Goal: Information Seeking & Learning: Find specific fact

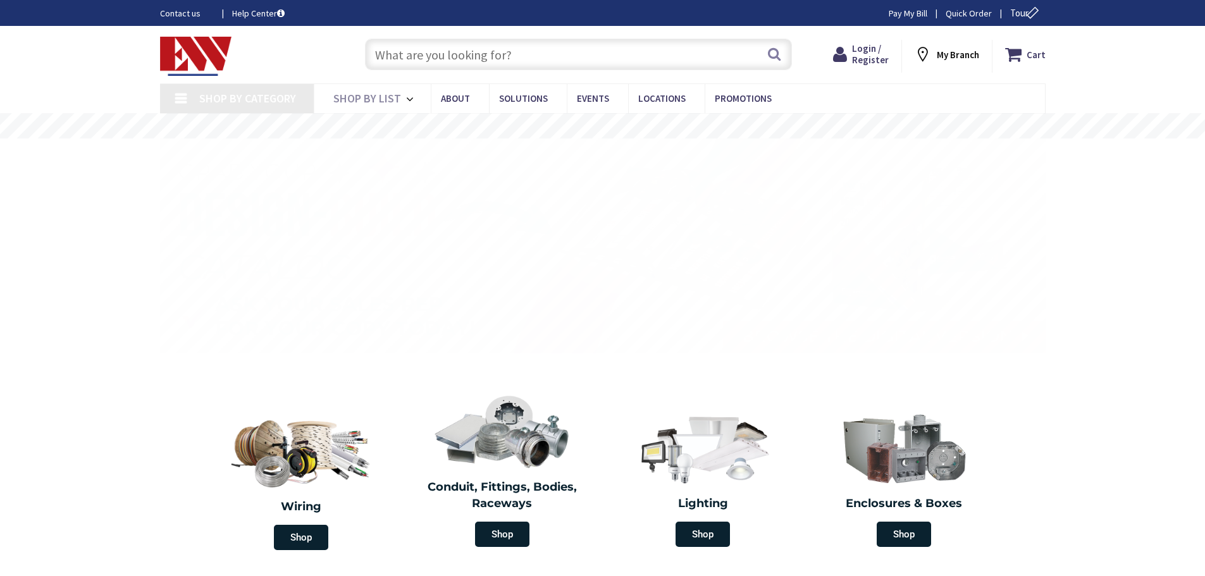
click at [504, 39] on div "Search" at bounding box center [575, 54] width 433 height 40
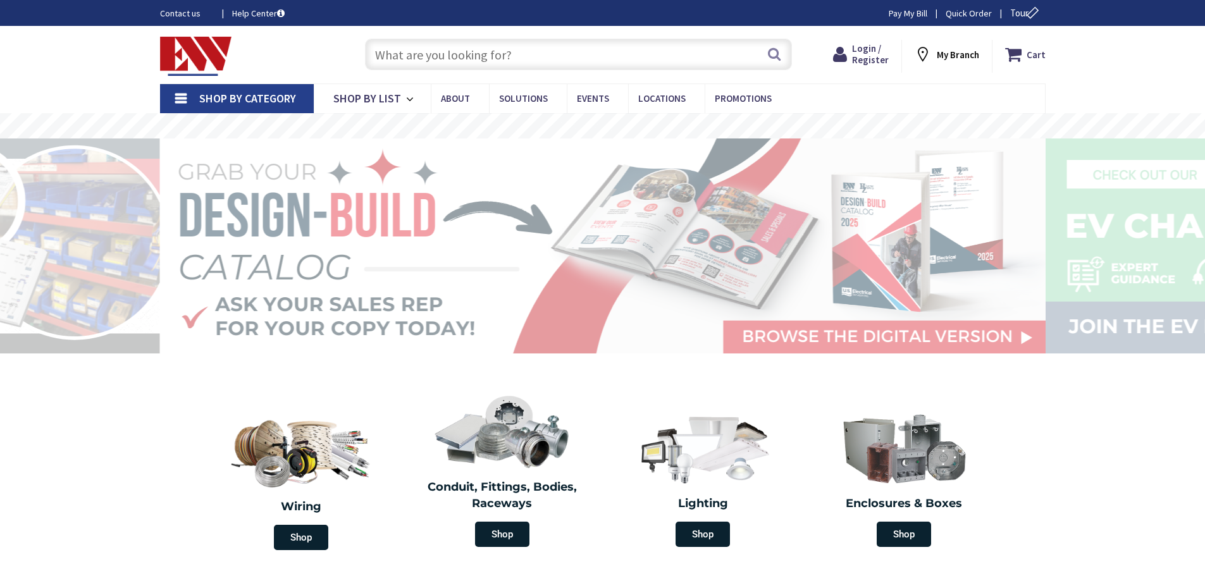
click at [505, 44] on input "text" at bounding box center [578, 55] width 427 height 32
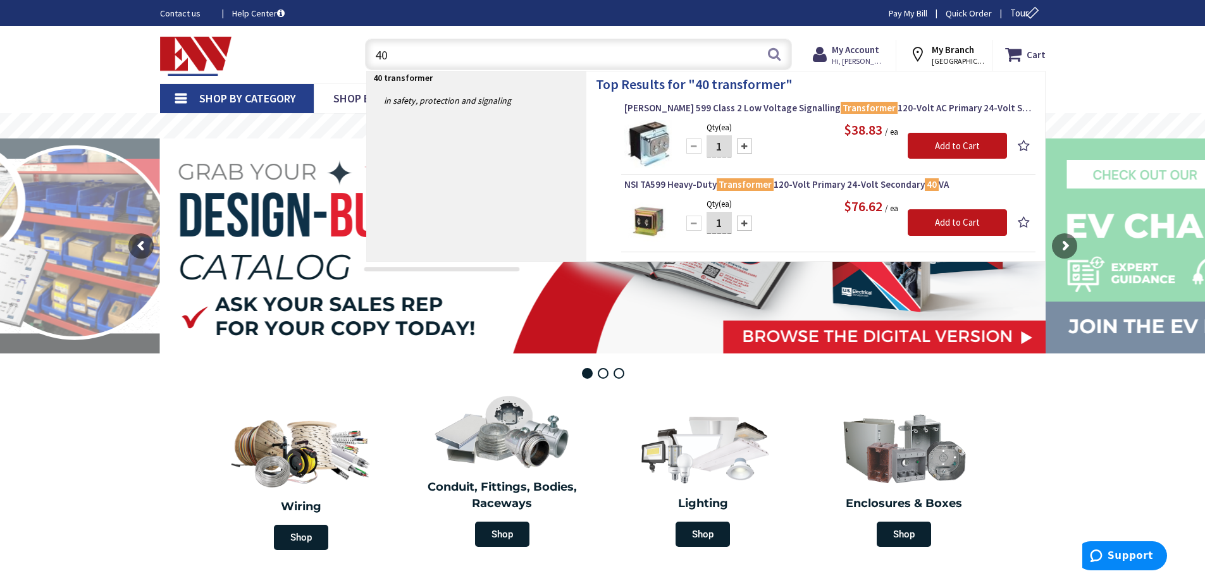
type input "4"
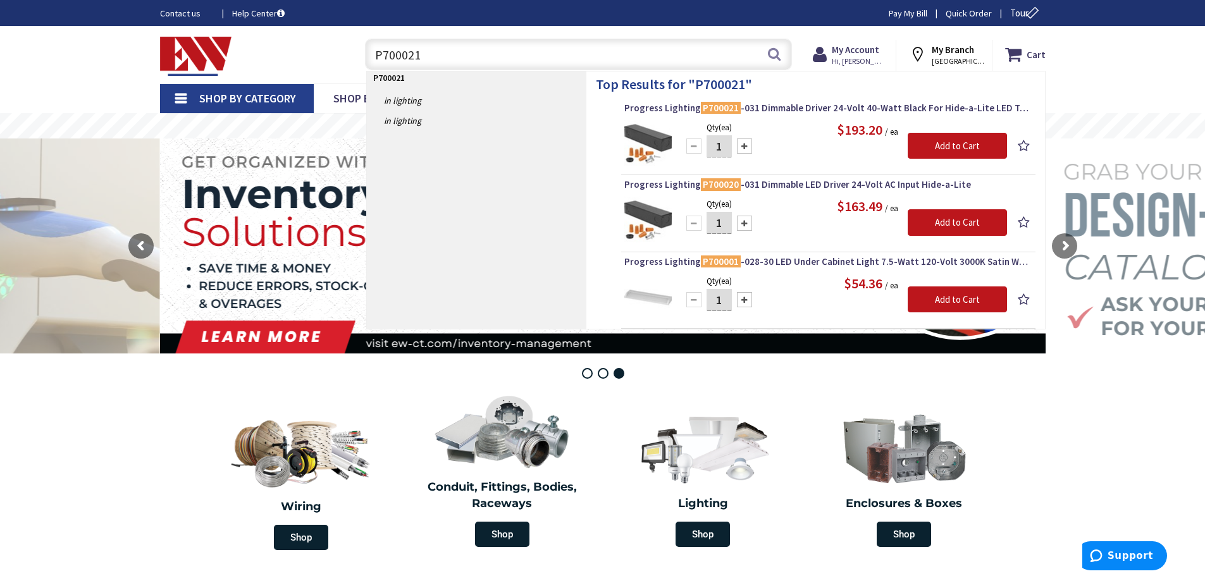
drag, startPoint x: 459, startPoint y: 59, endPoint x: 468, endPoint y: 59, distance: 9.5
click at [468, 59] on input "P700021" at bounding box center [578, 55] width 427 height 32
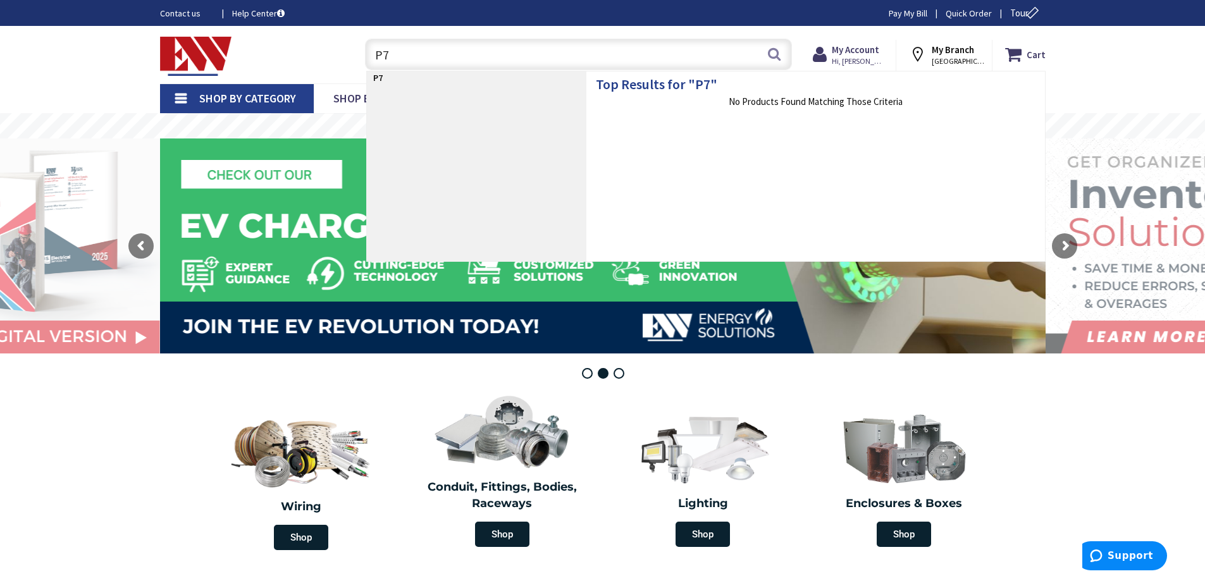
type input "P"
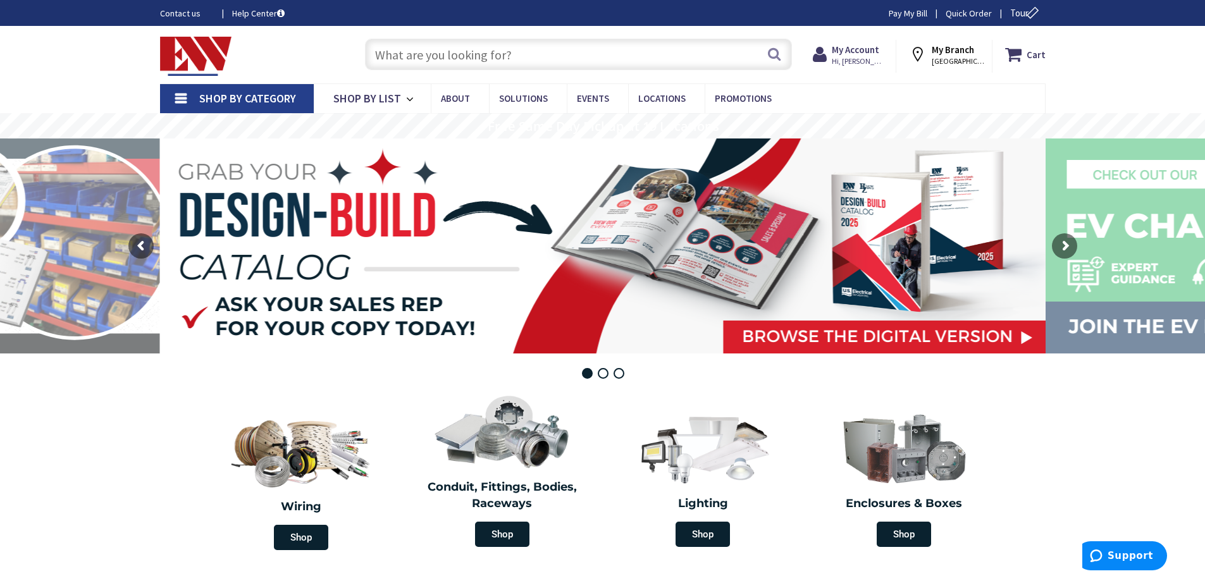
click at [478, 63] on input "text" at bounding box center [578, 55] width 427 height 32
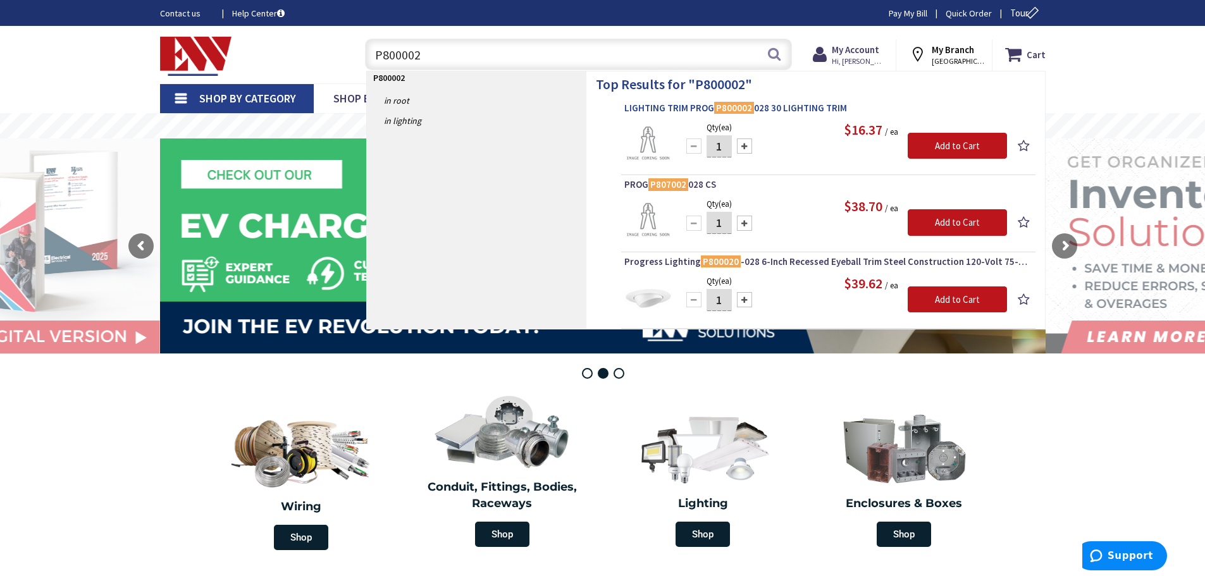
type input "P800002"
drag, startPoint x: 430, startPoint y: 51, endPoint x: 322, endPoint y: 42, distance: 107.9
click at [322, 42] on div "Toggle Nav P800002 P800002 Search Cart My Cart Close You have no items in your …" at bounding box center [603, 55] width 905 height 42
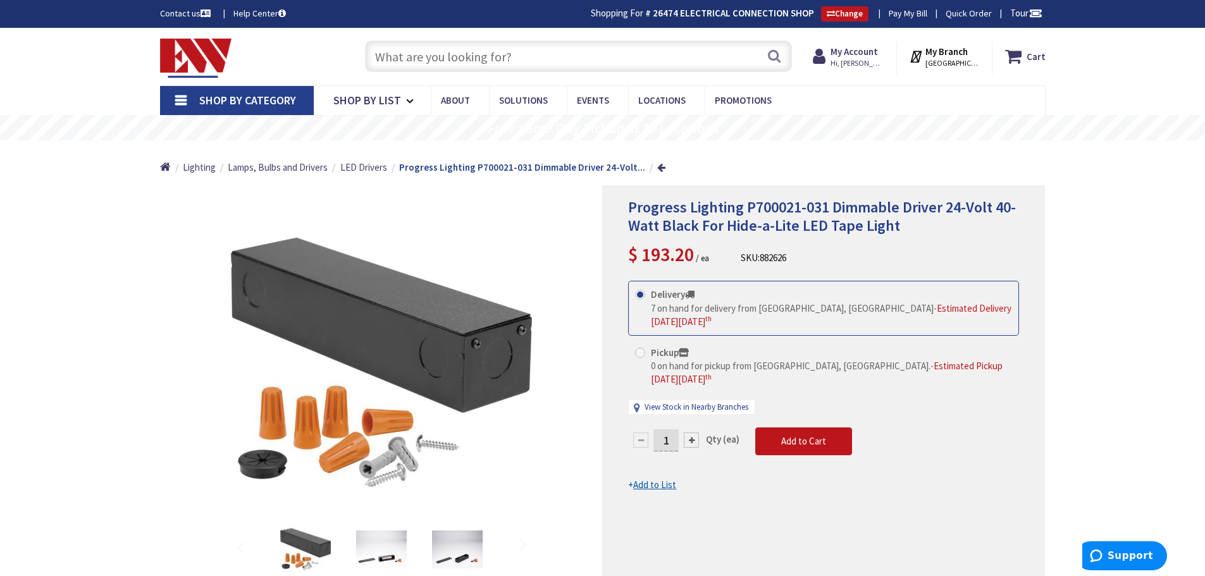
click at [448, 63] on input "text" at bounding box center [578, 56] width 427 height 32
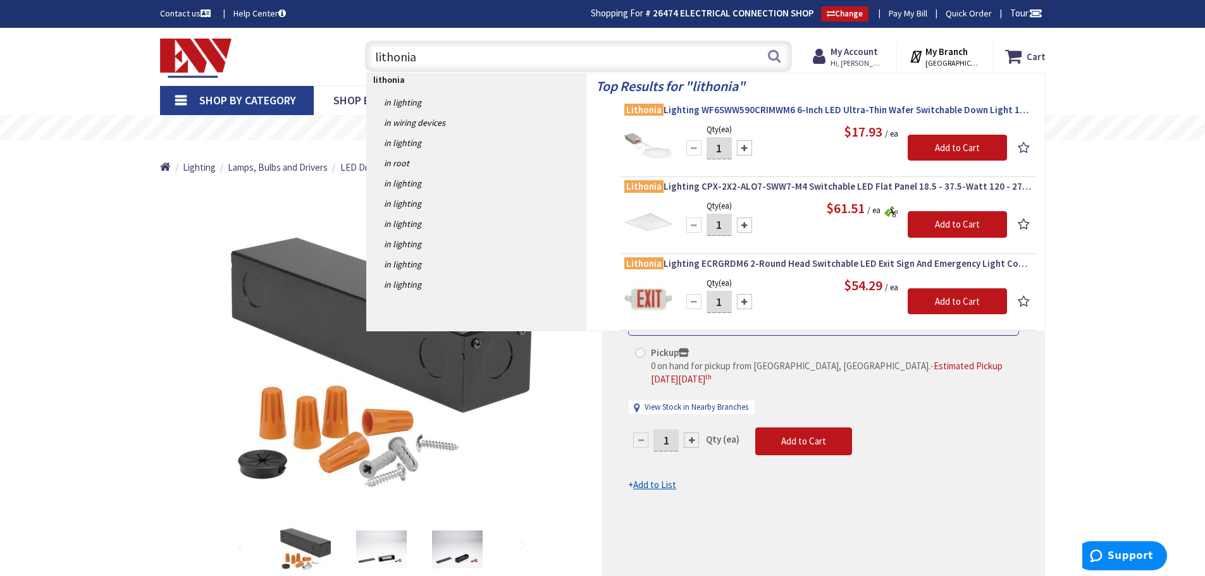
type input "lithonia"
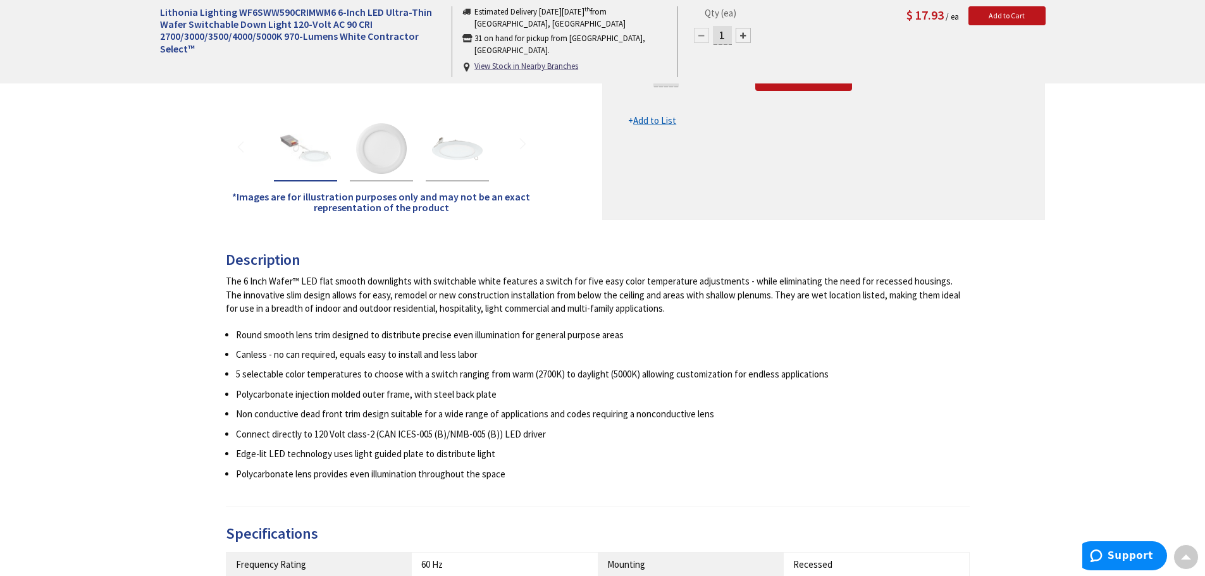
scroll to position [528, 0]
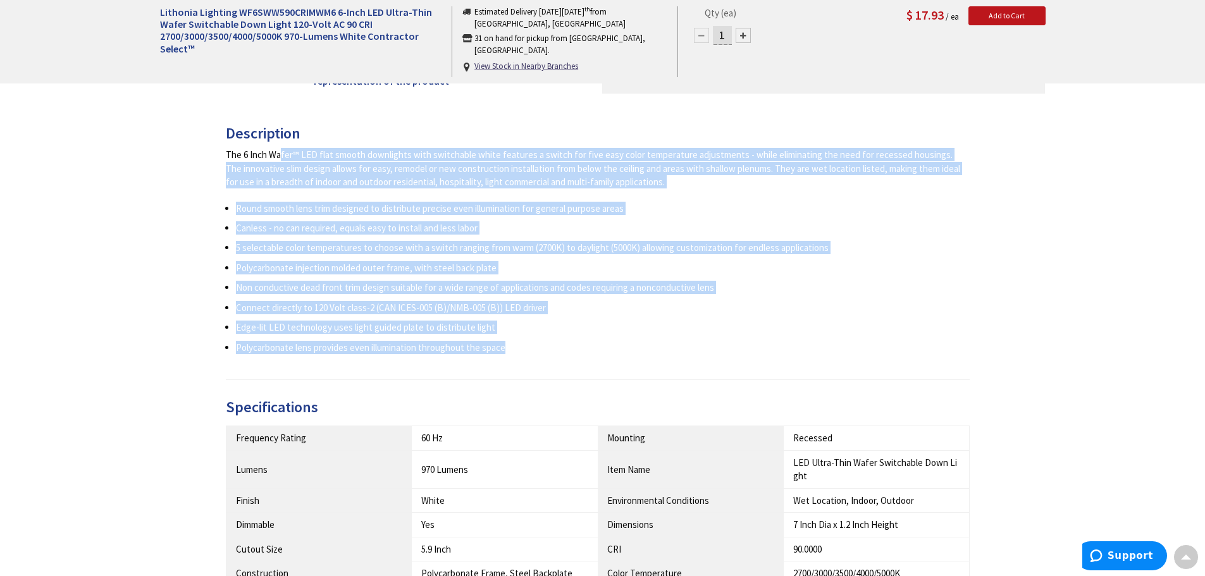
drag, startPoint x: 524, startPoint y: 351, endPoint x: 227, endPoint y: 159, distance: 353.8
click at [227, 159] on div "The 6 Inch Wafer™ LED flat smooth downlights with switchable white features a s…" at bounding box center [598, 251] width 745 height 206
click at [229, 159] on div "The 6 Inch Wafer™ LED flat smooth downlights with switchable white features a s…" at bounding box center [598, 168] width 745 height 40
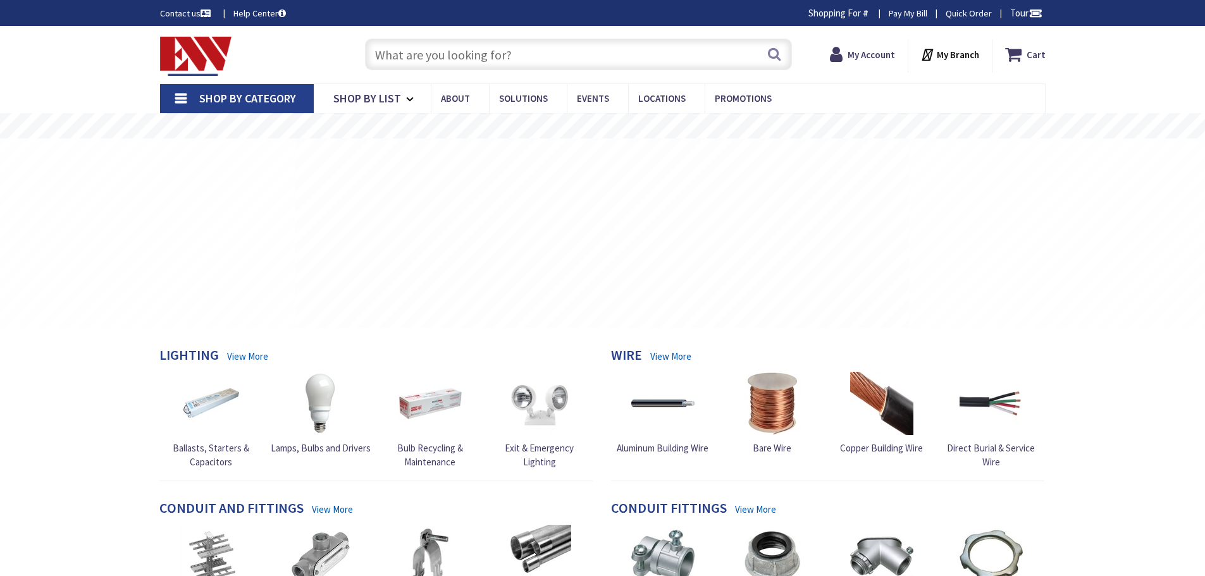
click at [564, 57] on input "text" at bounding box center [578, 55] width 427 height 32
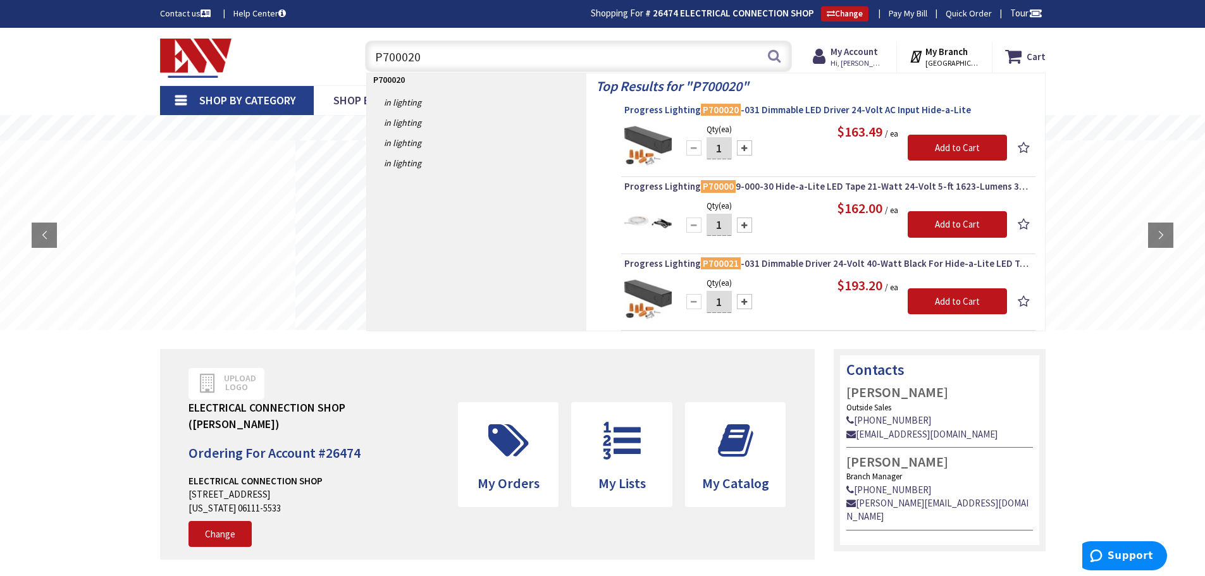
type input "P700020"
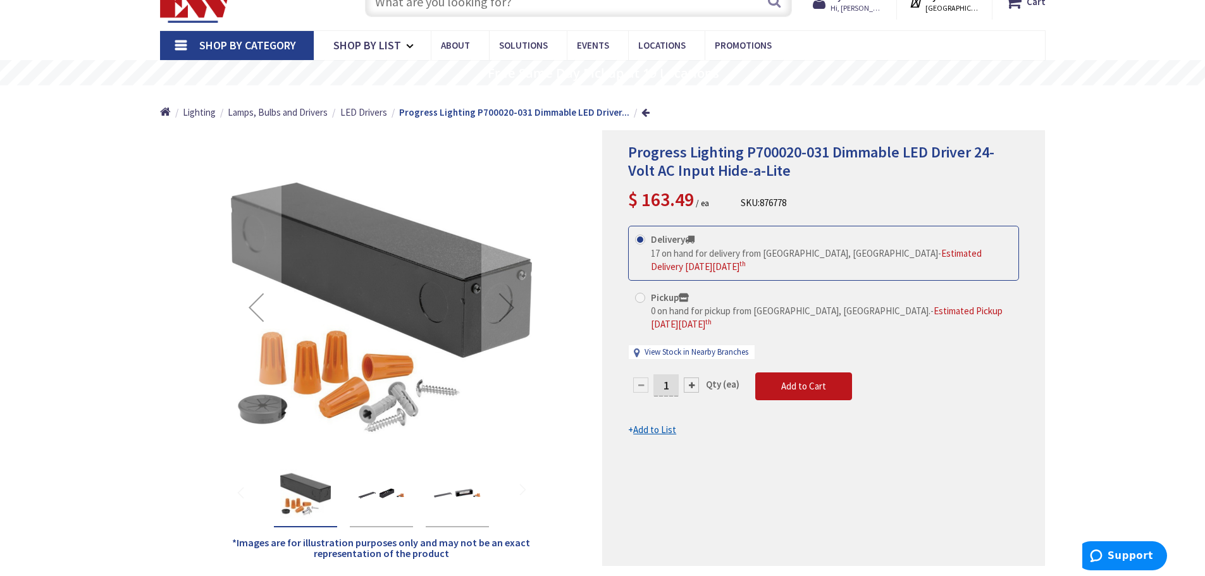
scroll to position [128, 0]
